Goal: Check status

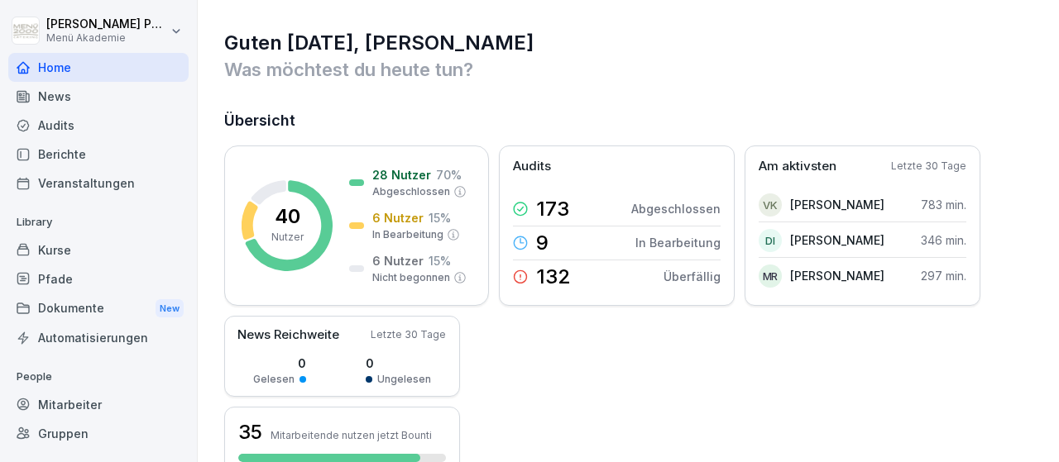
click at [890, 419] on div "40 Nutzer 28 Nutzer 70 % Abgeschlossen 6 Nutzer 15 % In Bearbeitung 6 Nutzer 15…" at bounding box center [629, 311] width 810 height 331
click at [988, 443] on div "40 Nutzer 28 Nutzer 70 % Abgeschlossen 6 Nutzer 15 % In Bearbeitung 6 Nutzer 15…" at bounding box center [629, 311] width 810 height 331
click at [551, 409] on div "40 Nutzer 28 Nutzer 70 % Abgeschlossen 6 Nutzer 15 % In Bearbeitung 6 Nutzer 15…" at bounding box center [629, 311] width 810 height 331
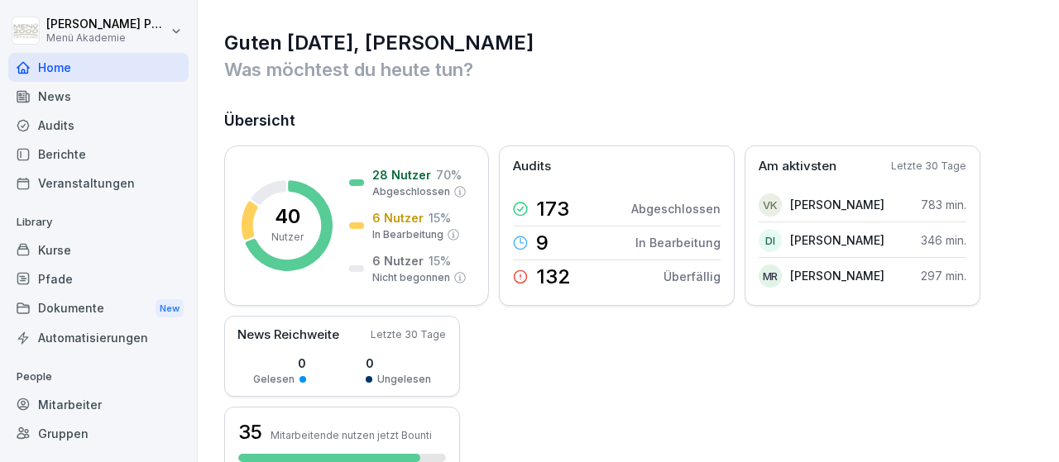
click at [83, 400] on div "Mitarbeiter" at bounding box center [98, 404] width 180 height 29
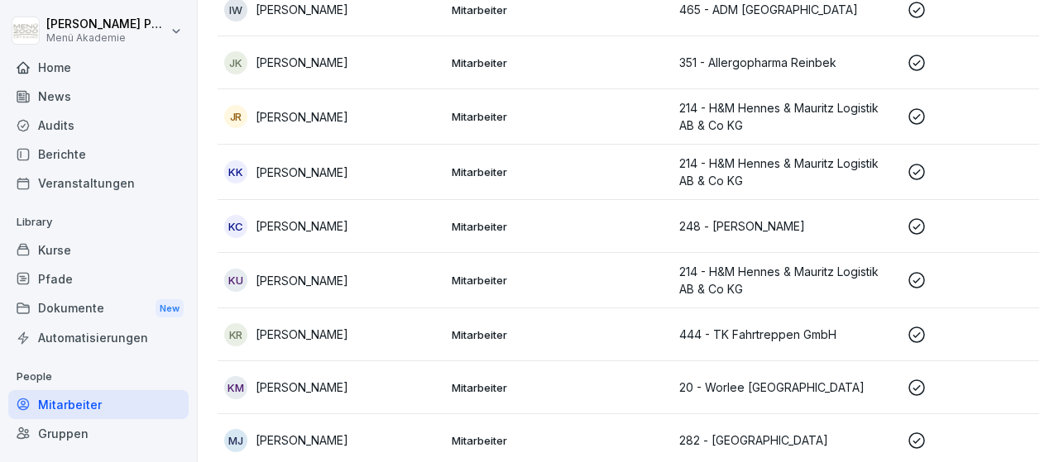
scroll to position [1171, 0]
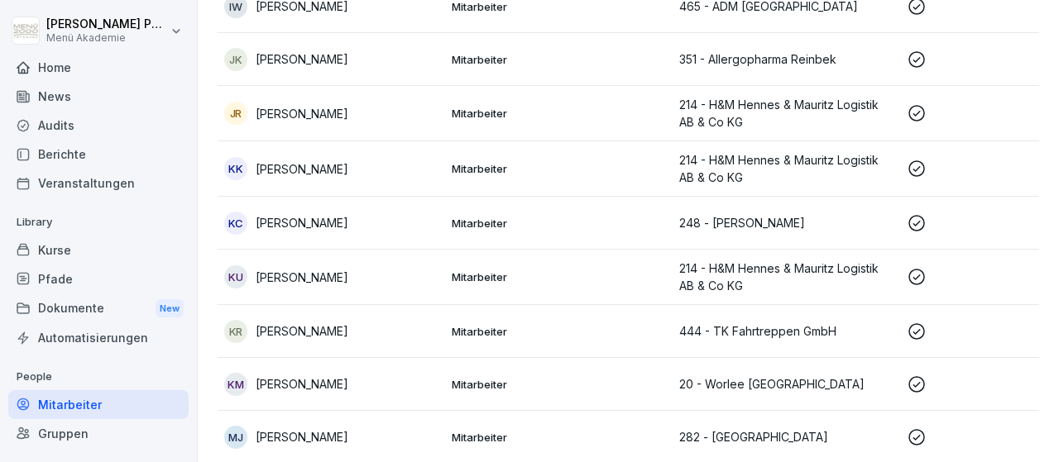
click at [302, 280] on p "[PERSON_NAME]" at bounding box center [302, 277] width 93 height 17
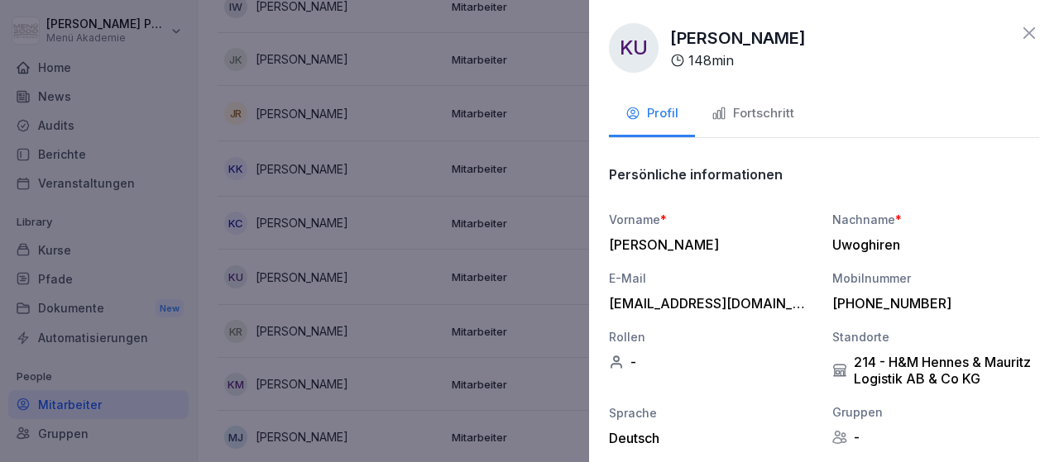
click at [748, 117] on div "Fortschritt" at bounding box center [752, 113] width 83 height 19
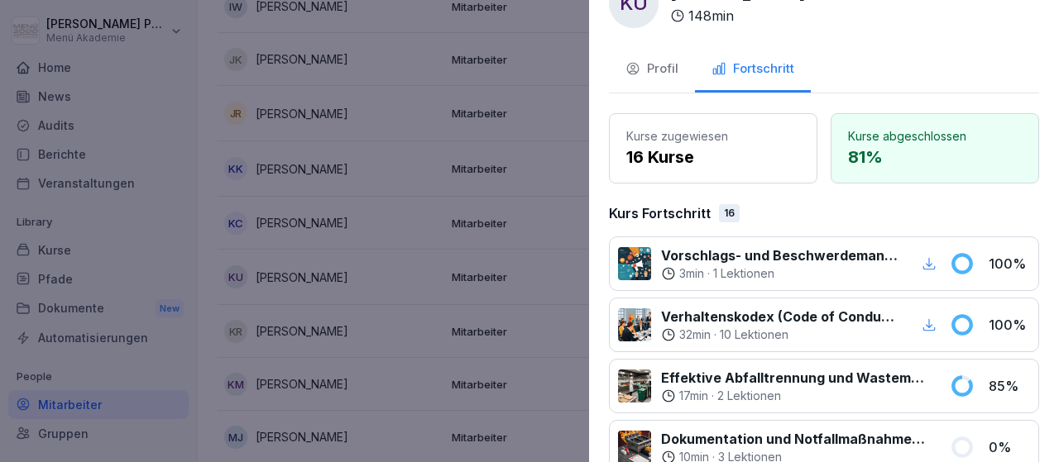
scroll to position [0, 0]
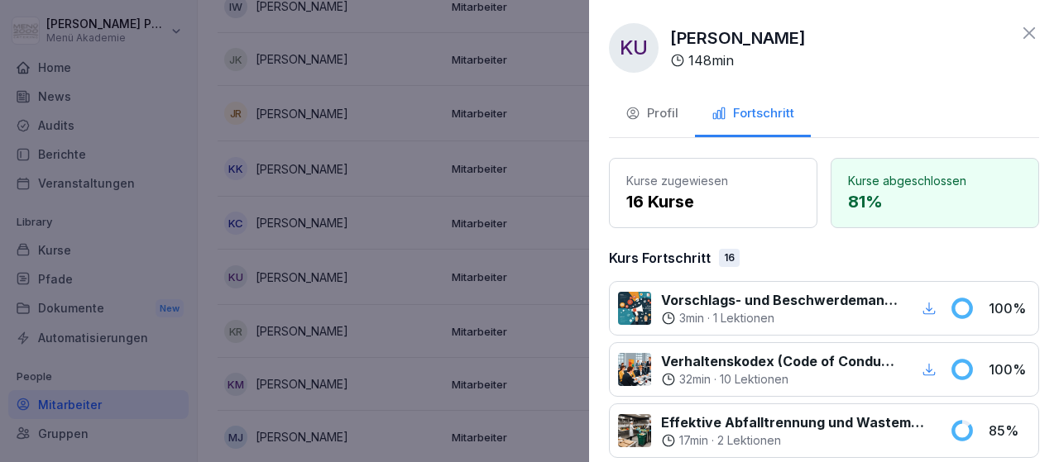
click at [1030, 37] on icon at bounding box center [1029, 33] width 20 height 20
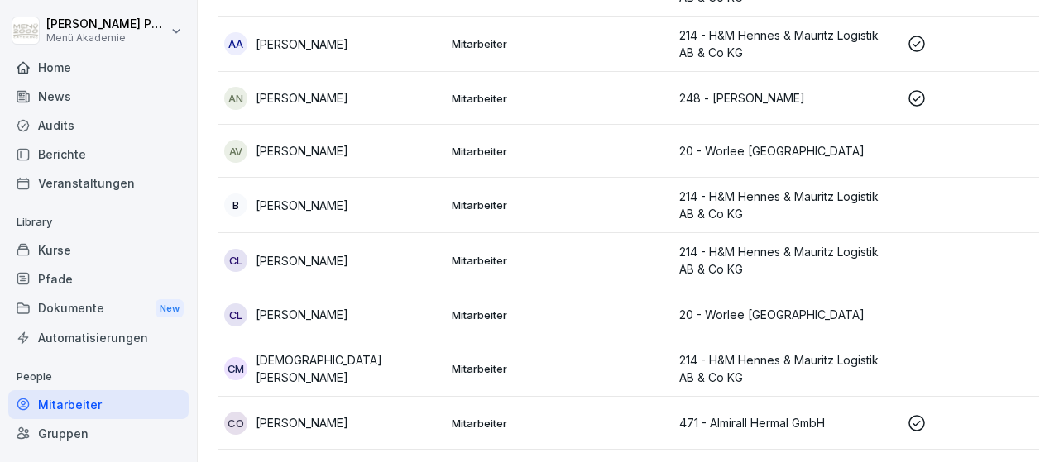
scroll to position [120, 0]
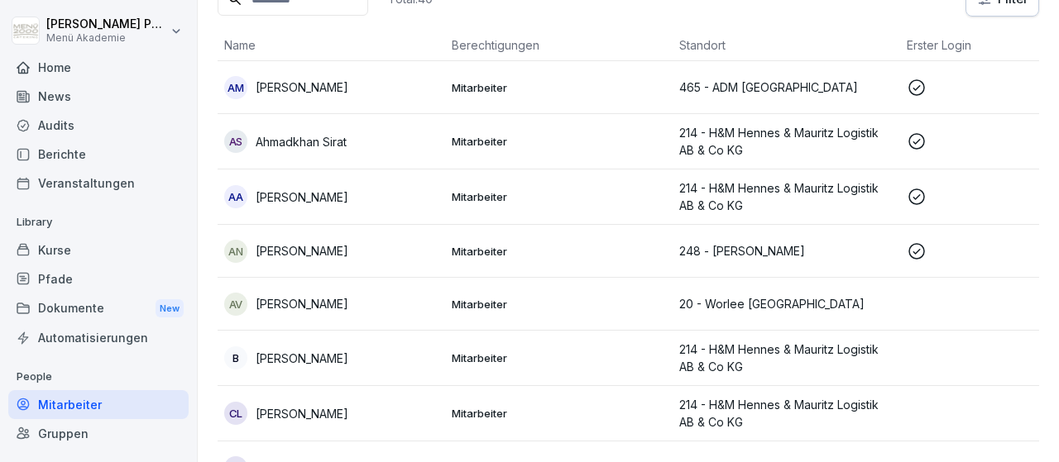
click at [337, 198] on p "[PERSON_NAME]" at bounding box center [302, 197] width 93 height 17
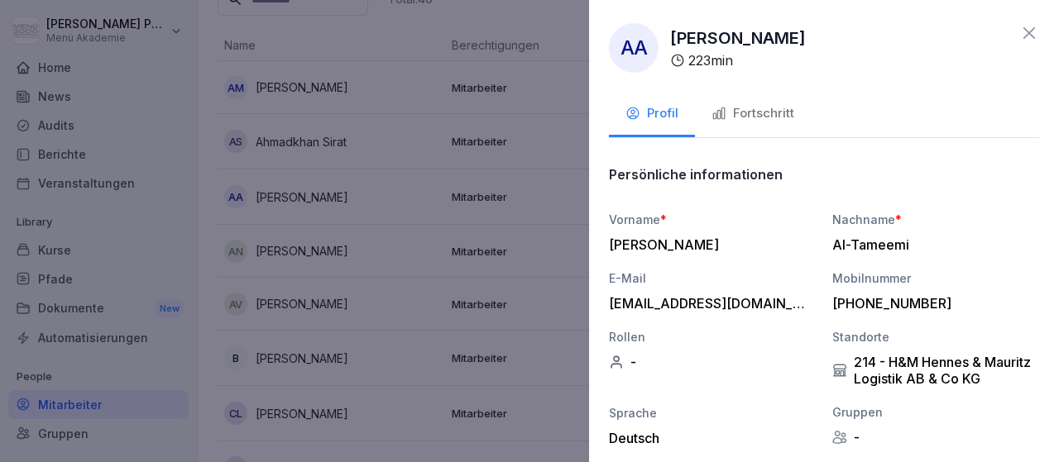
click at [733, 118] on div "Fortschritt" at bounding box center [752, 113] width 83 height 19
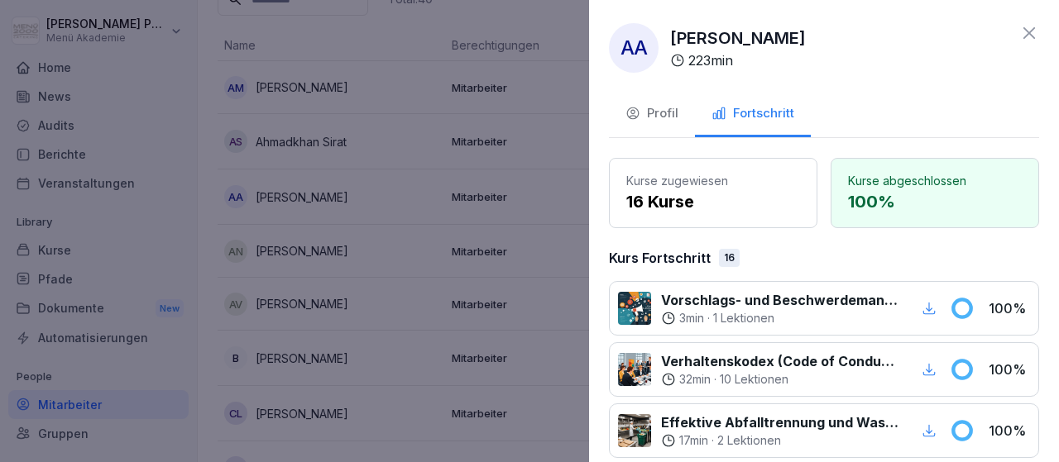
click at [1025, 29] on icon at bounding box center [1029, 33] width 12 height 12
